Goal: Browse casually: Explore the website without a specific task or goal

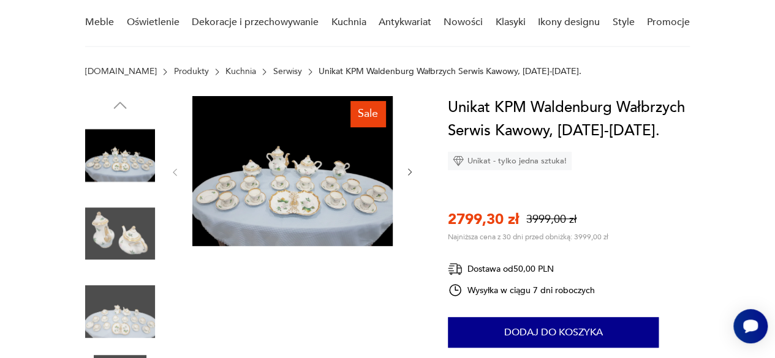
scroll to position [104, 0]
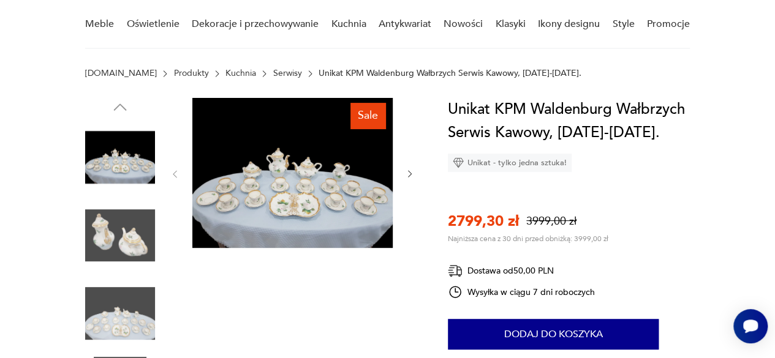
click at [110, 237] on img at bounding box center [120, 236] width 70 height 70
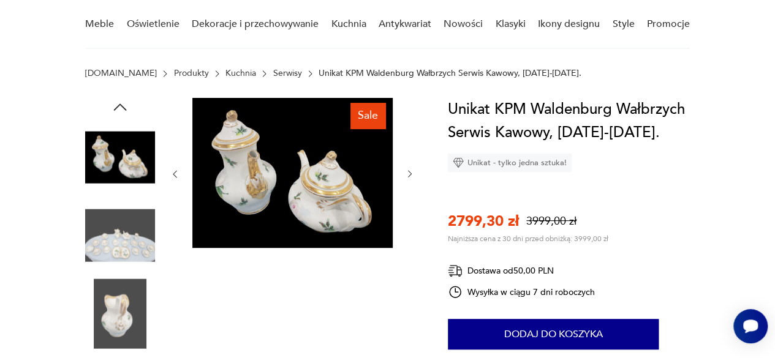
click at [110, 192] on img at bounding box center [120, 158] width 70 height 70
click at [110, 195] on div at bounding box center [120, 159] width 70 height 72
click at [122, 248] on img at bounding box center [120, 236] width 70 height 70
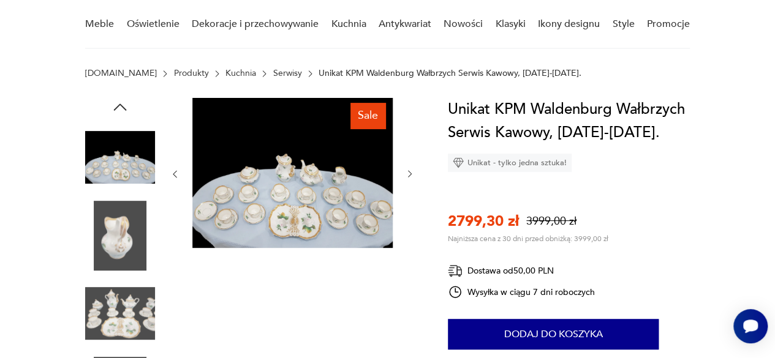
click at [102, 323] on img at bounding box center [120, 314] width 70 height 70
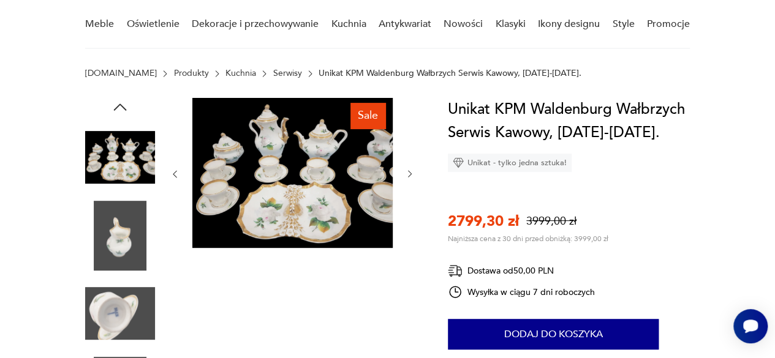
click at [102, 192] on img at bounding box center [120, 158] width 70 height 70
click at [102, 323] on div at bounding box center [120, 276] width 70 height 306
click at [112, 327] on img at bounding box center [120, 314] width 70 height 70
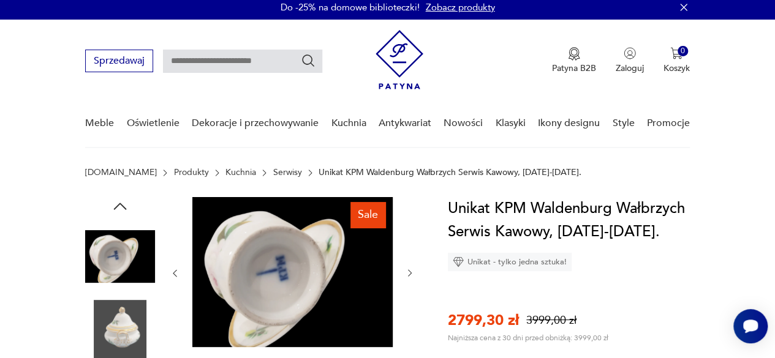
scroll to position [0, 0]
